Goal: Submit feedback/report problem: Submit feedback/report problem

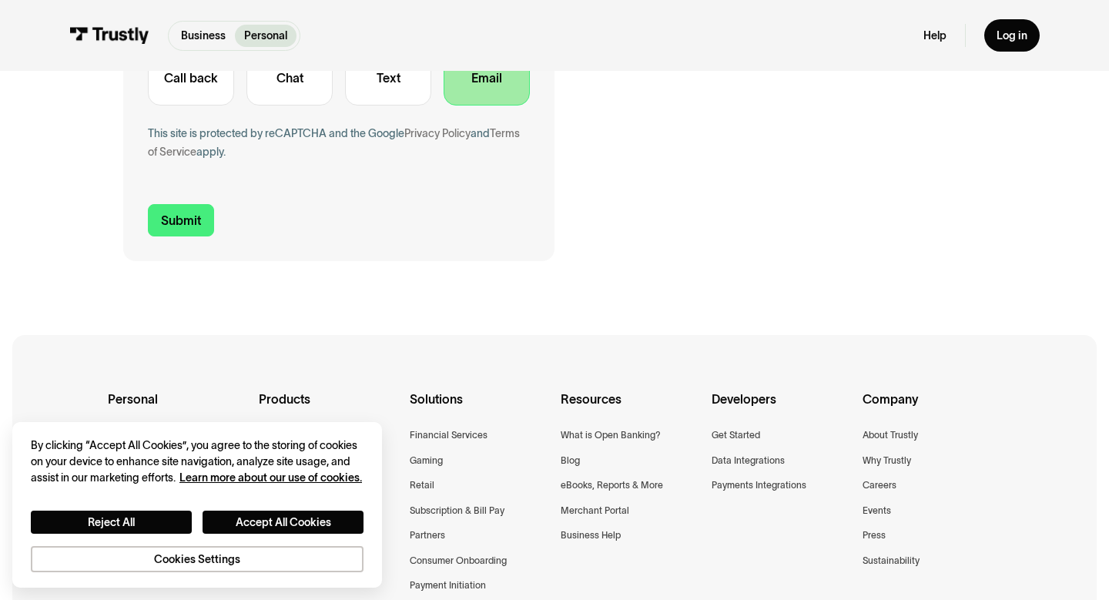
scroll to position [616, 0]
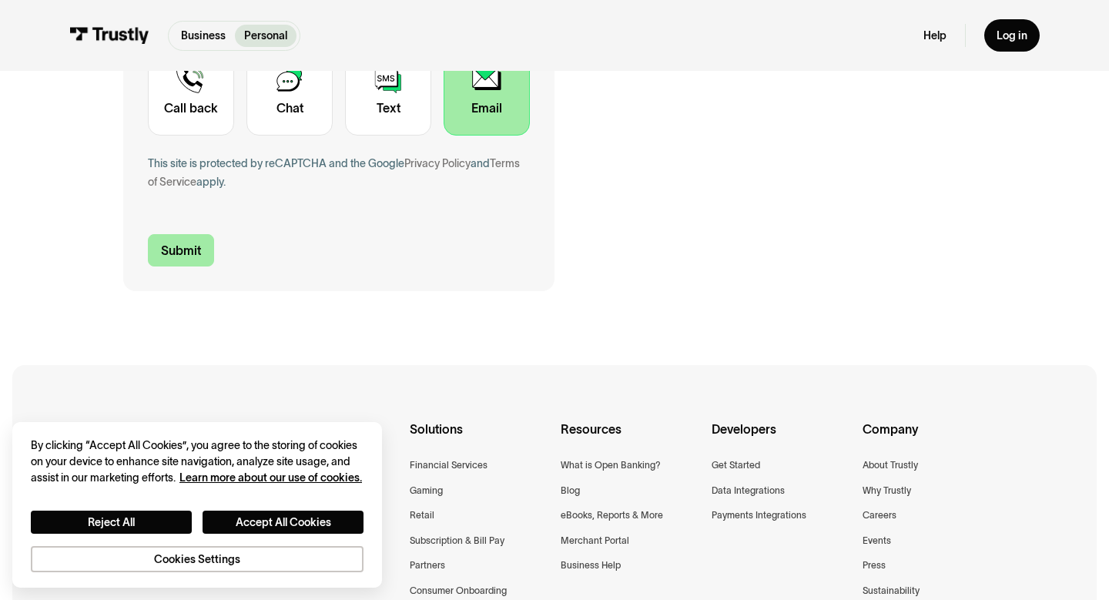
type textarea "We are having an issue with our eBay account, we are trying to change bank info…"
click at [193, 243] on input "Submit" at bounding box center [181, 250] width 66 height 32
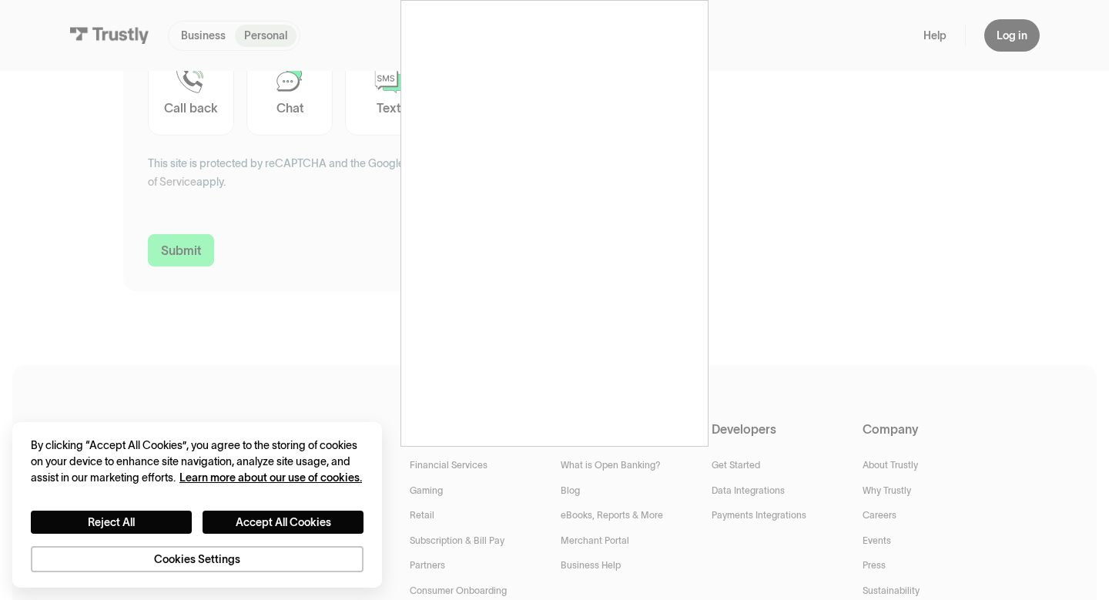
type input "[PHONE_NUMBER]"
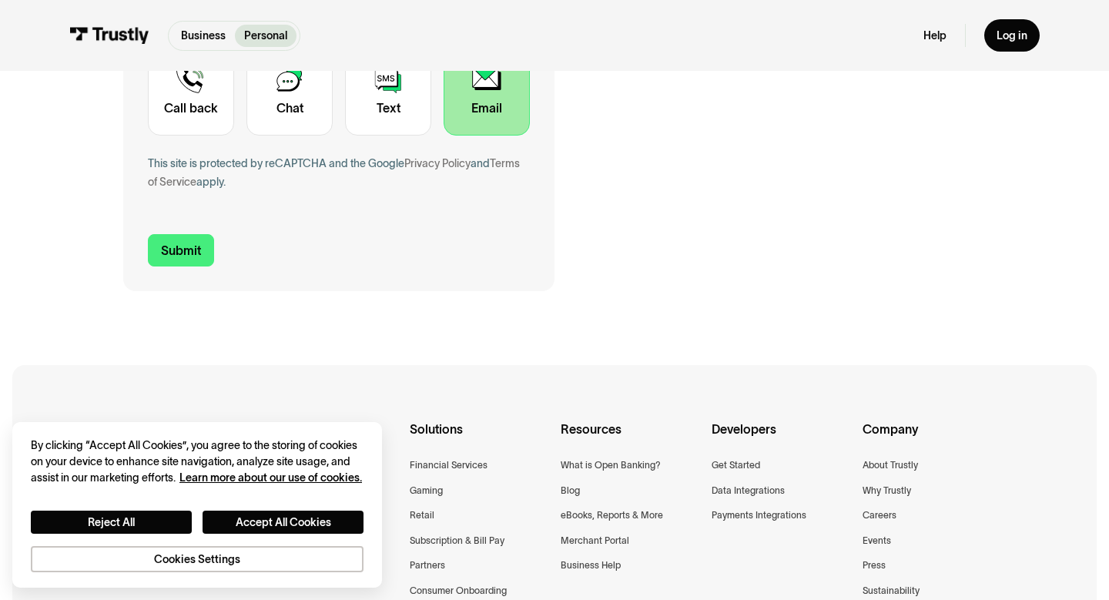
scroll to position [0, 0]
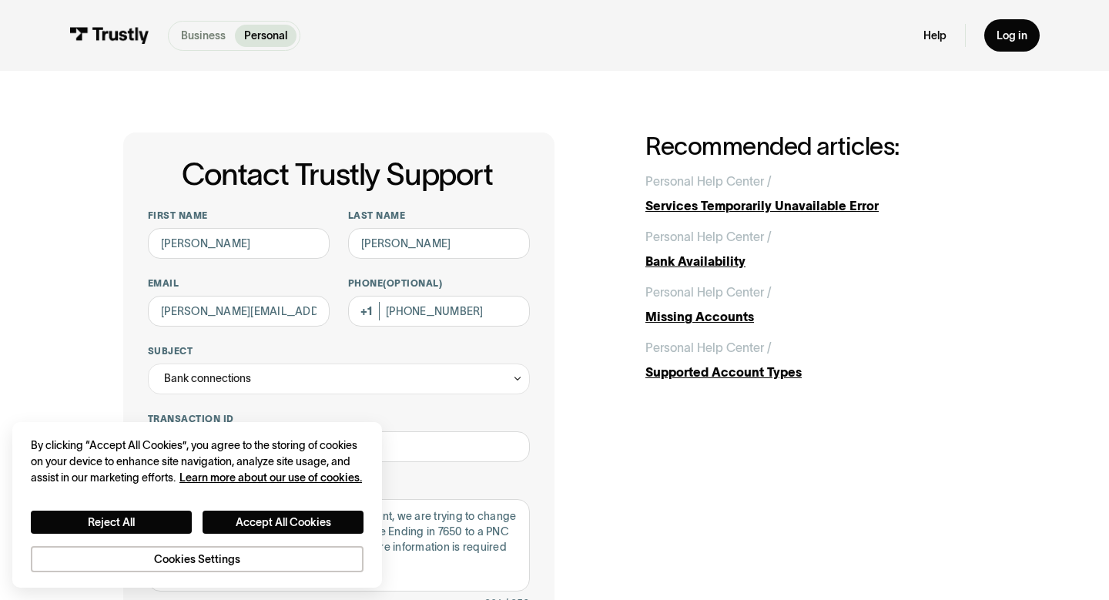
click at [191, 35] on p "Business" at bounding box center [203, 36] width 45 height 16
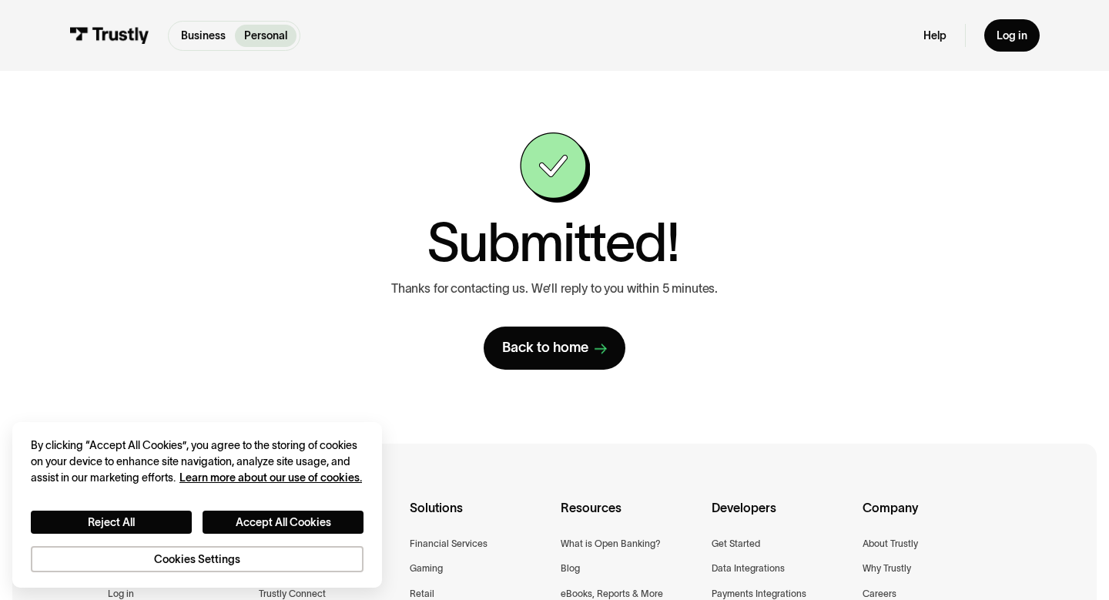
click at [228, 26] on link "Business" at bounding box center [203, 36] width 63 height 22
